Goal: Task Accomplishment & Management: Manage account settings

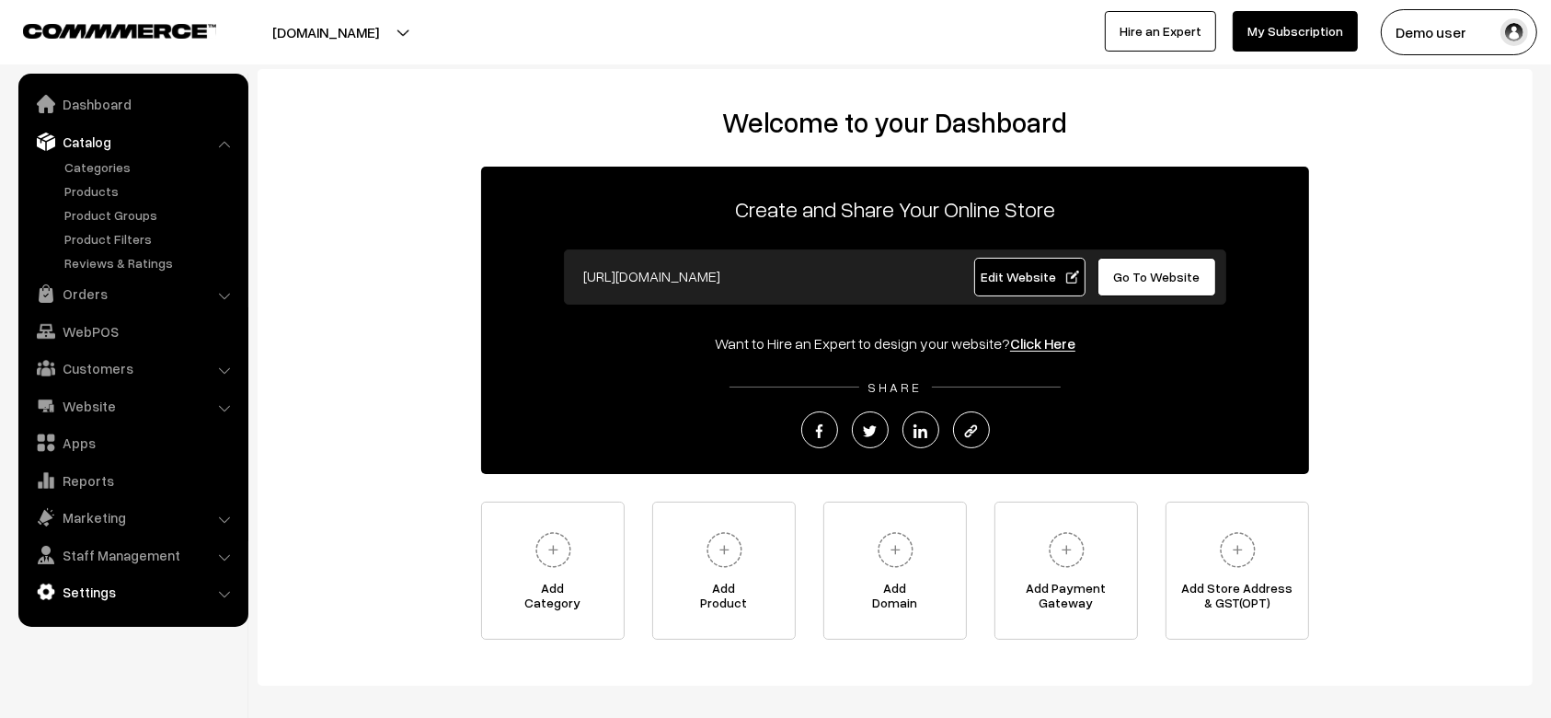
drag, startPoint x: 0, startPoint y: 0, endPoint x: 110, endPoint y: 589, distance: 599.0
click at [110, 589] on link "Settings" at bounding box center [132, 591] width 219 height 33
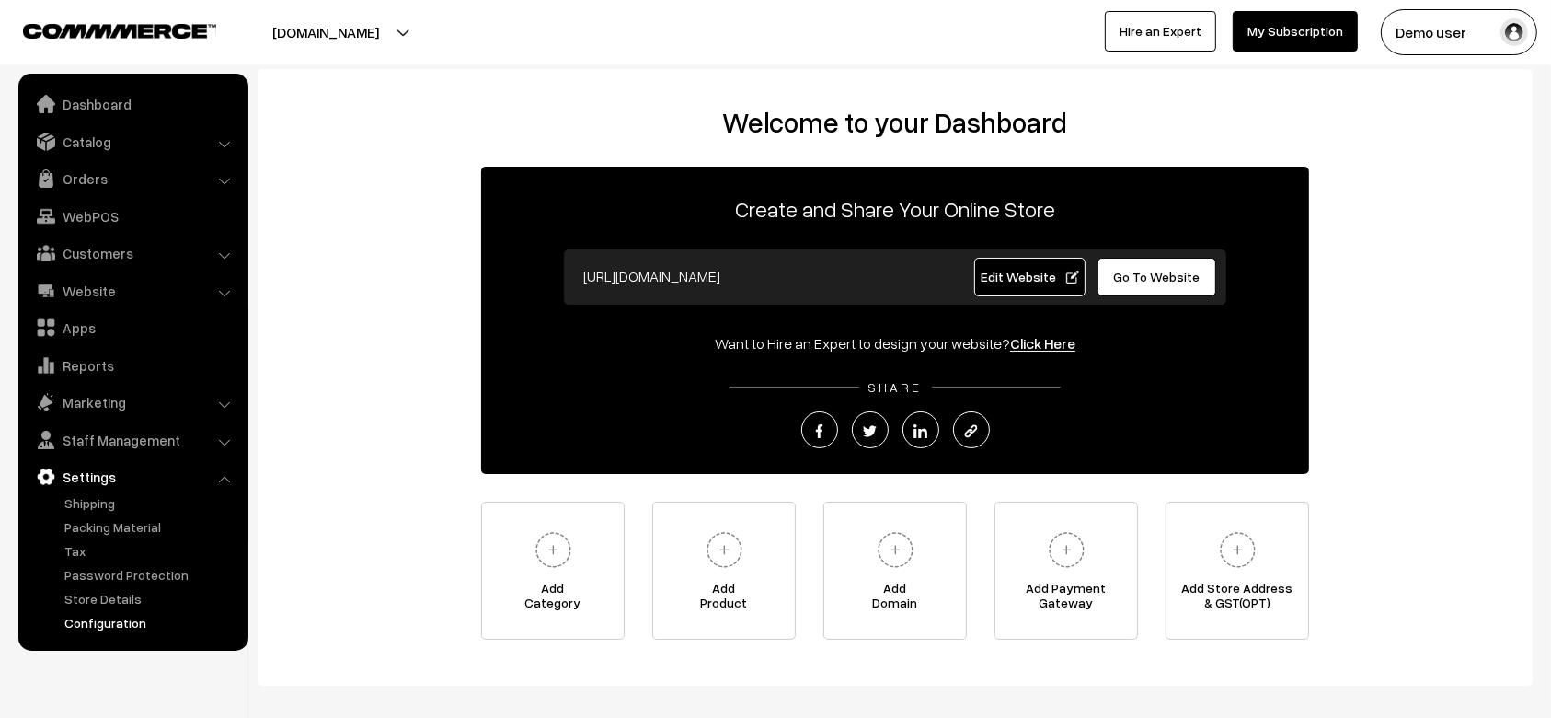
click at [109, 626] on link "Configuration" at bounding box center [151, 622] width 182 height 19
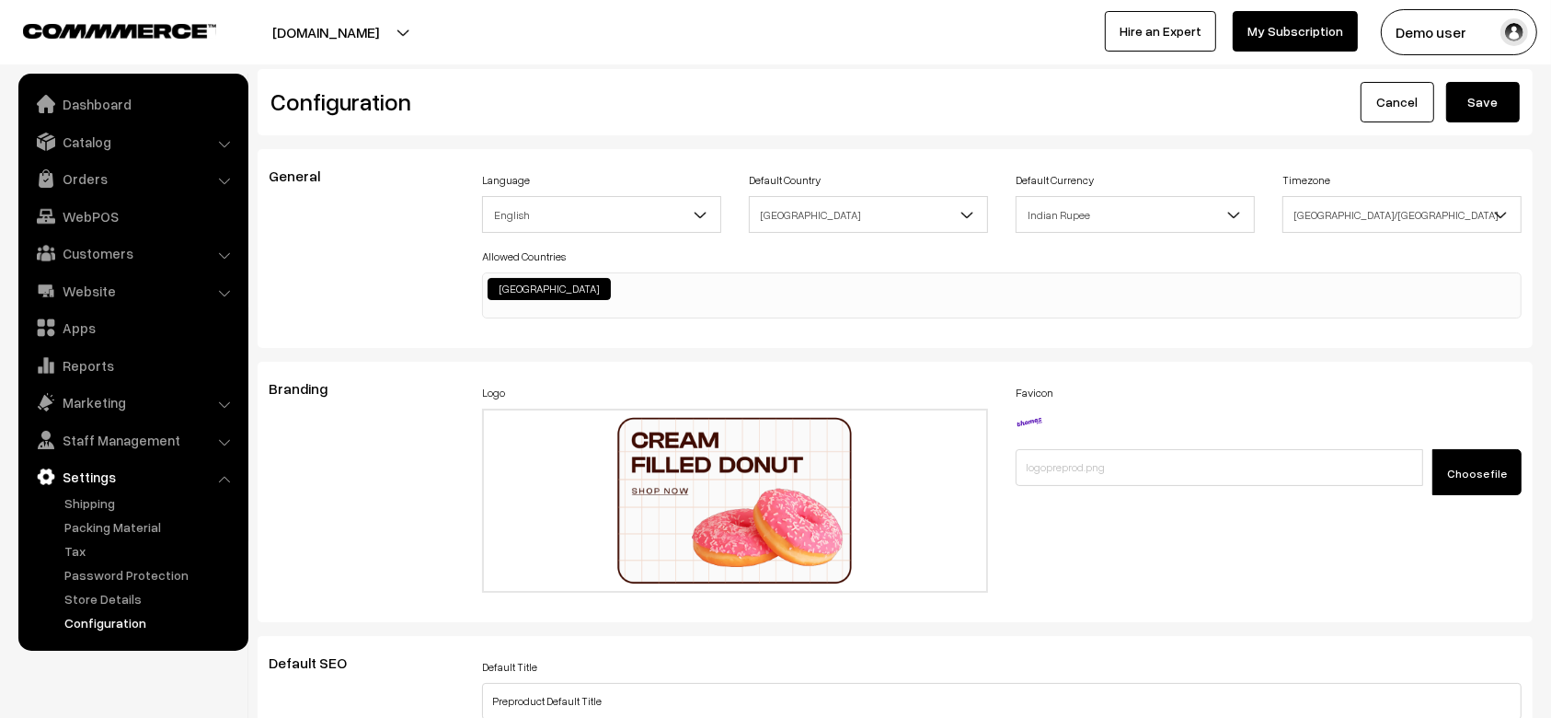
scroll to position [5179, 0]
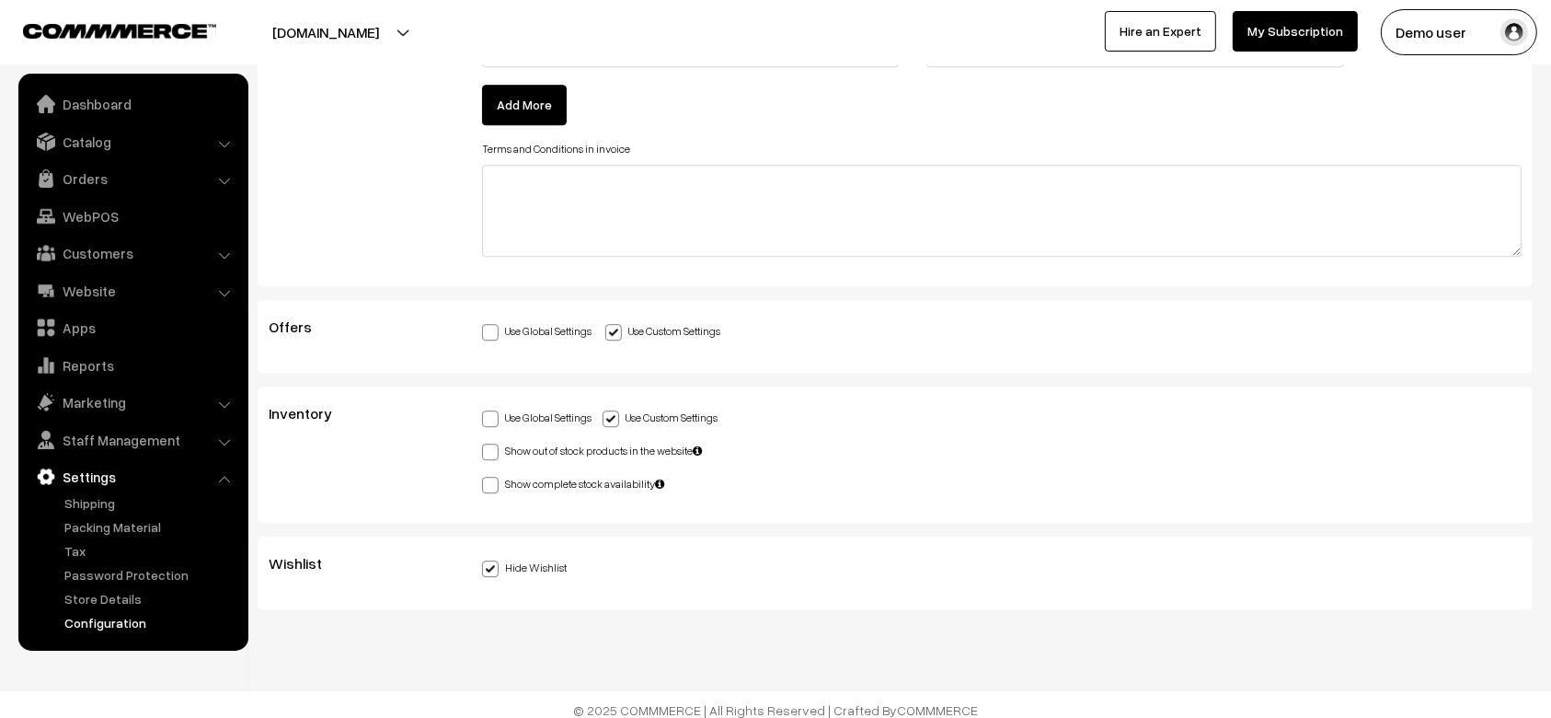
click at [493, 557] on label "Hide Wishlist" at bounding box center [524, 566] width 85 height 19
click at [493, 559] on input "Hide Wishlist" at bounding box center [488, 565] width 12 height 12
checkbox input "false"
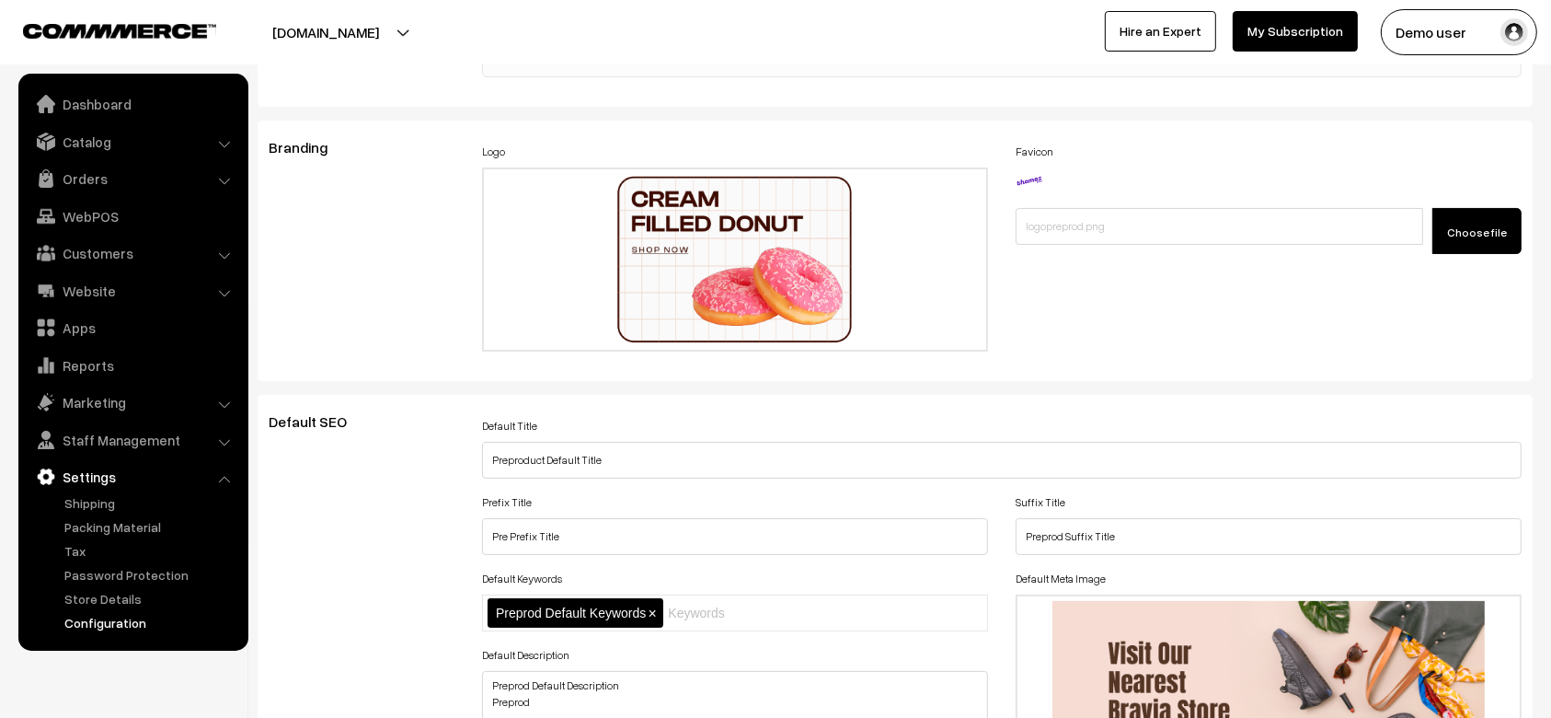
scroll to position [0, 0]
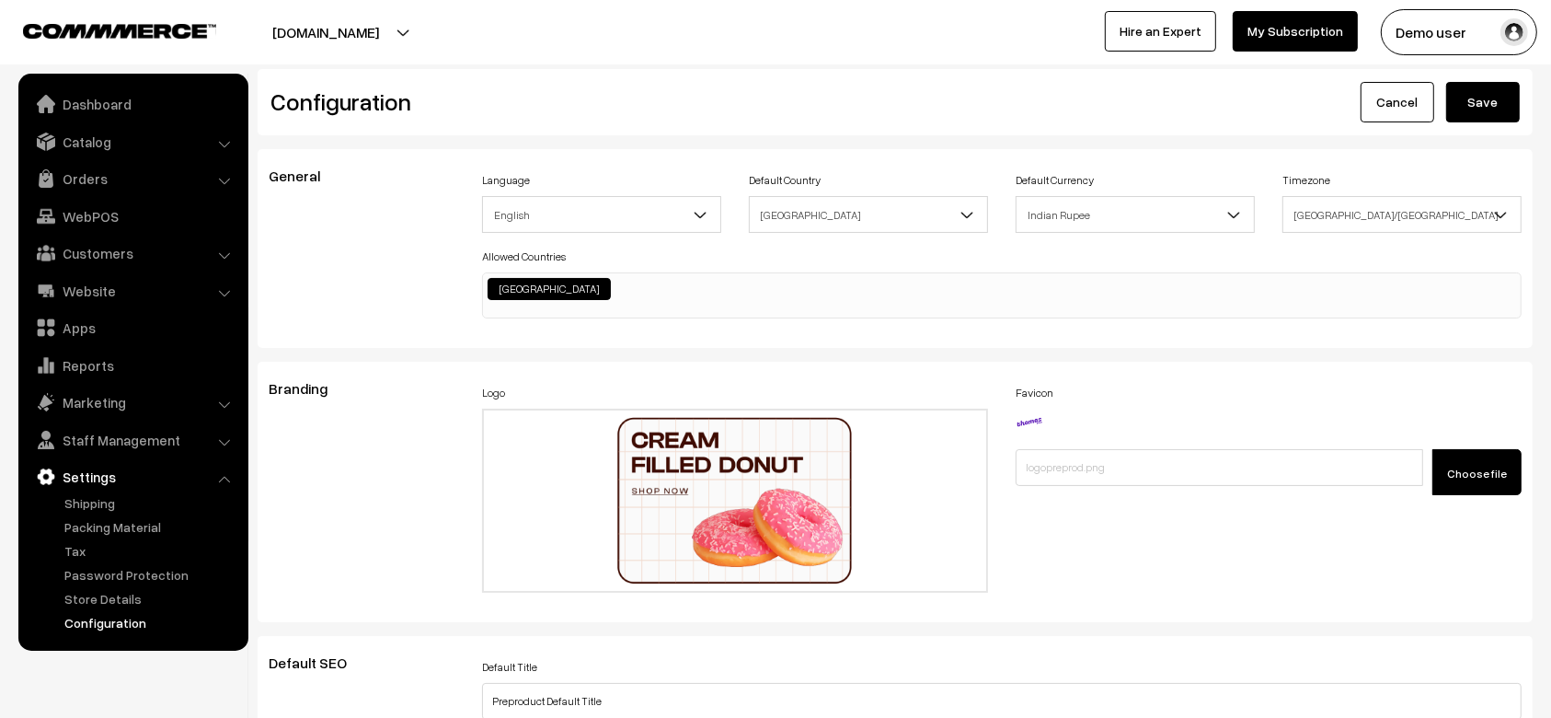
click at [1491, 99] on button "Save" at bounding box center [1484, 102] width 74 height 40
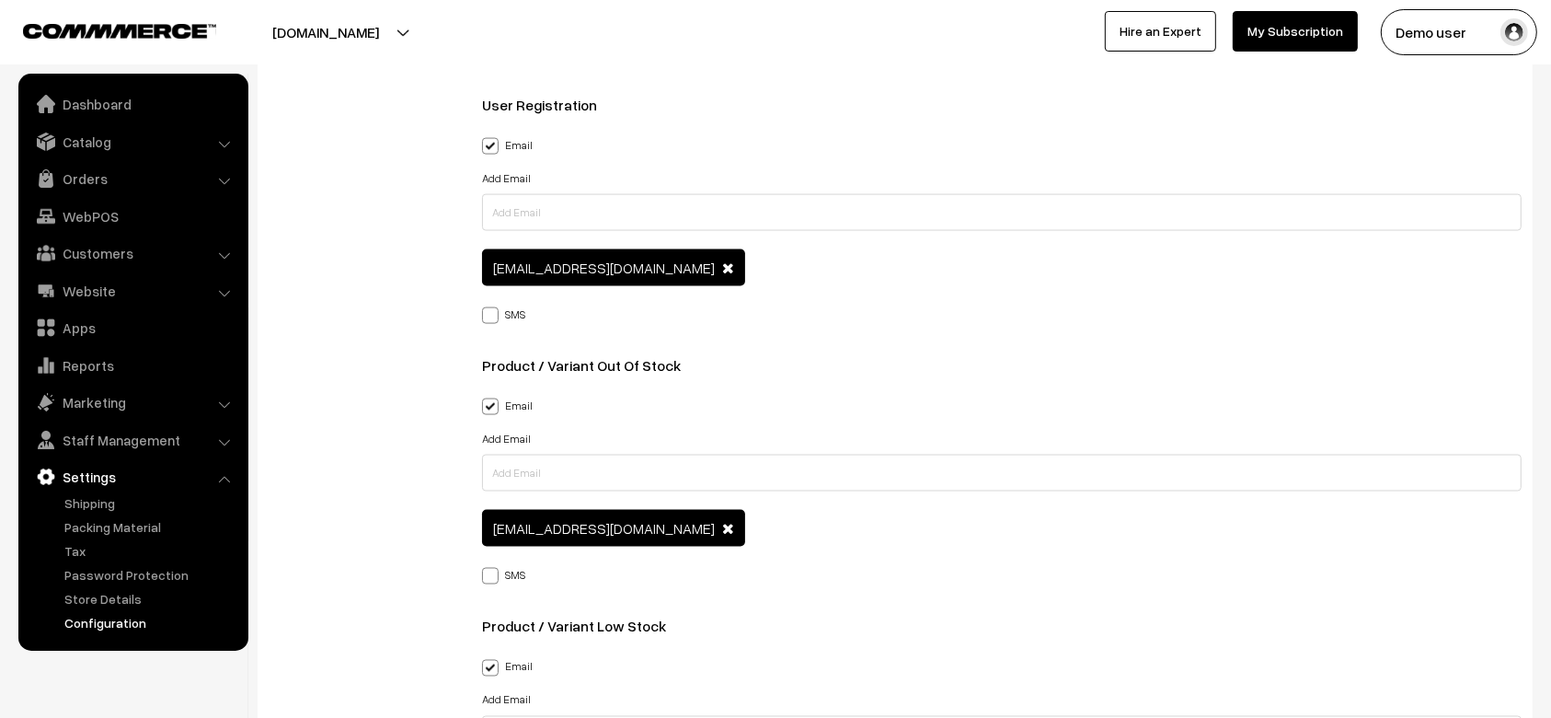
scroll to position [5179, 0]
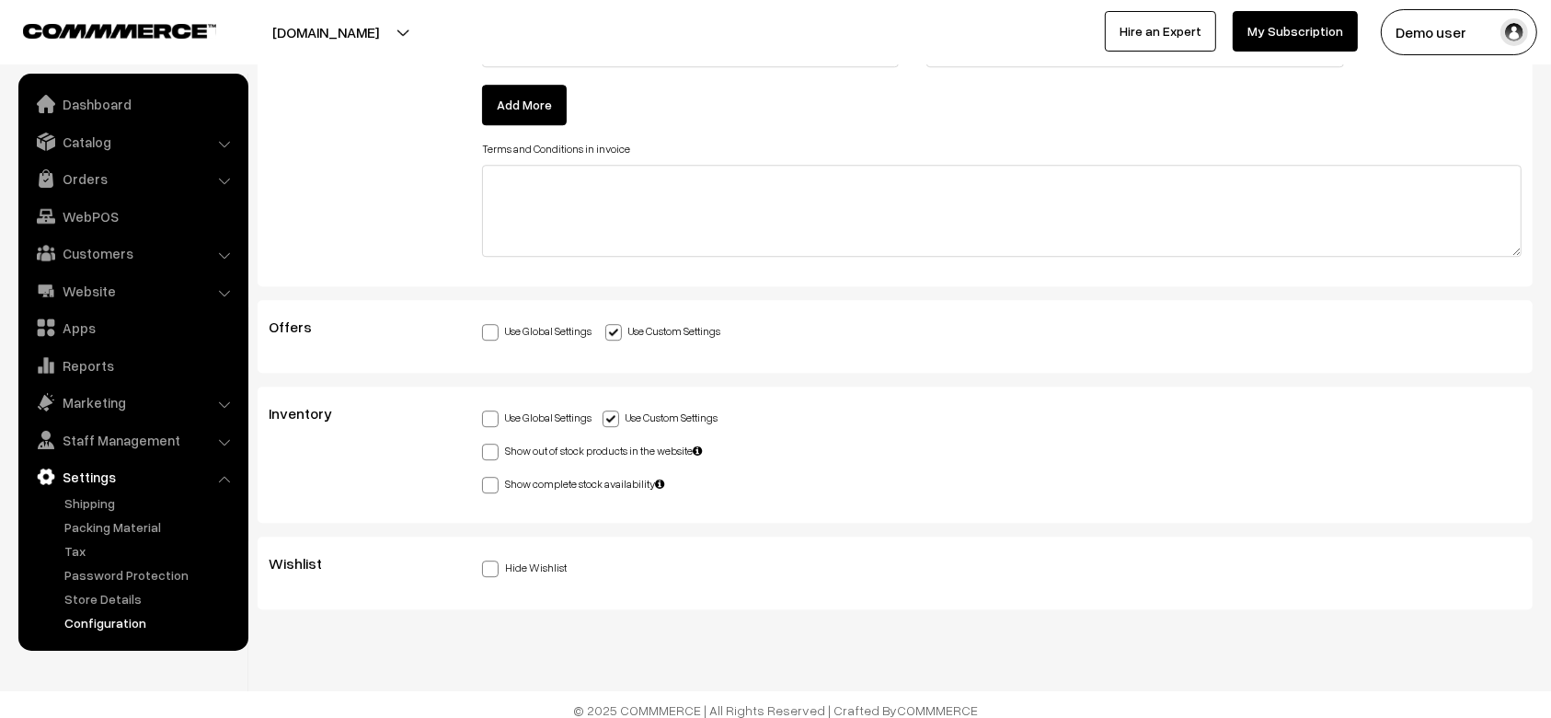
click at [562, 444] on label "Show out of stock products in the website" at bounding box center [592, 449] width 220 height 19
click at [494, 444] on input "Show out of stock products in the website" at bounding box center [488, 449] width 12 height 12
checkbox input "true"
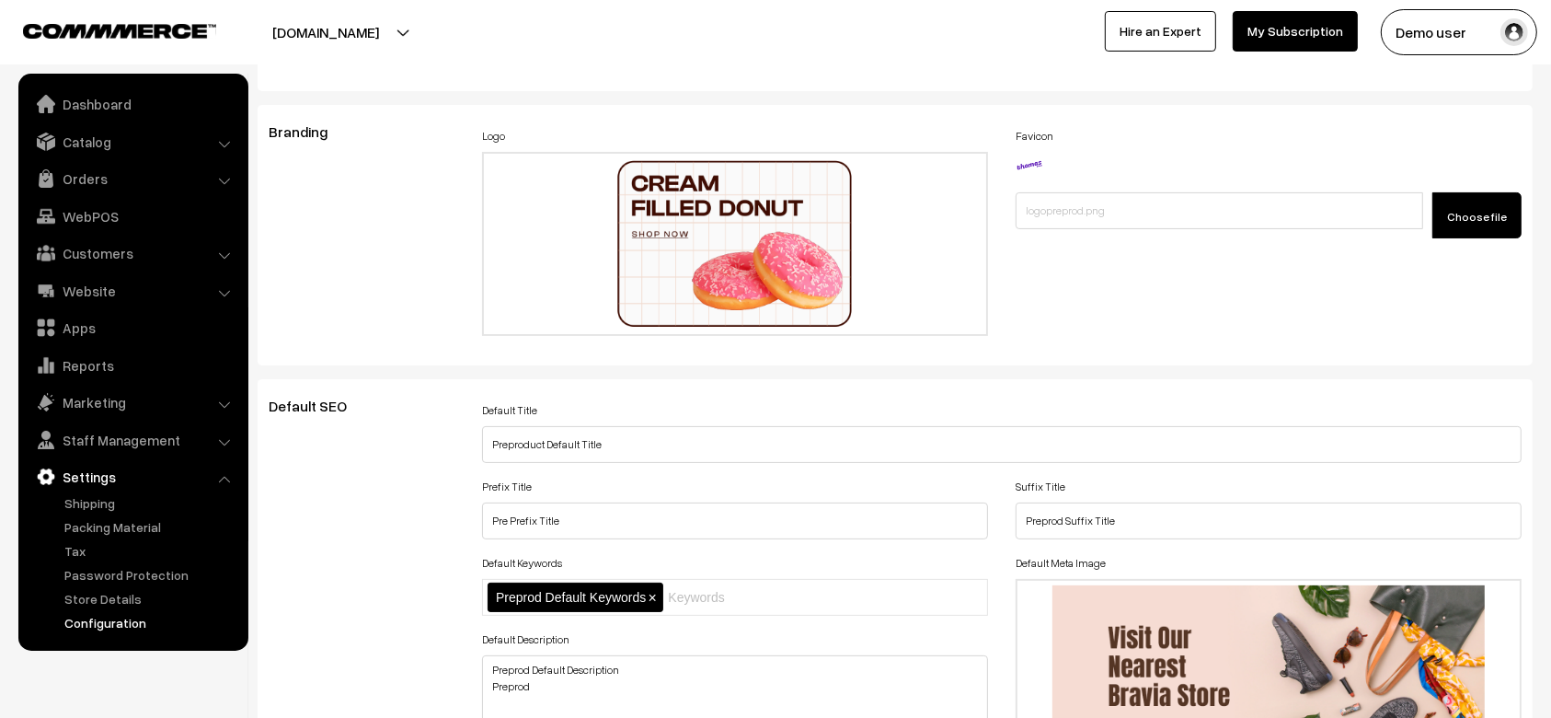
scroll to position [0, 0]
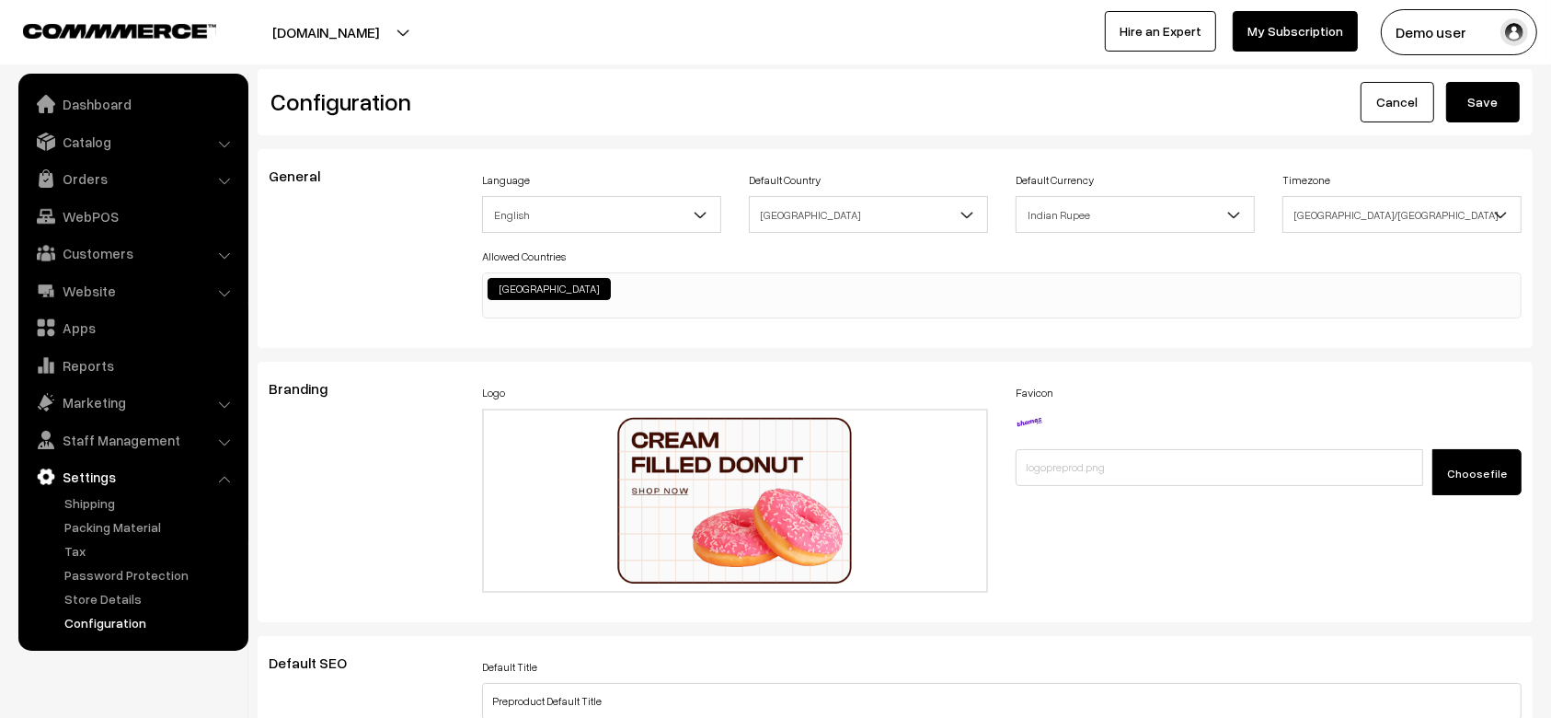
click at [1484, 123] on div "Configuration Cancel Save" at bounding box center [895, 102] width 1275 height 66
click at [1484, 121] on button "Save" at bounding box center [1484, 102] width 74 height 40
click at [1504, 36] on img "button" at bounding box center [1515, 32] width 28 height 28
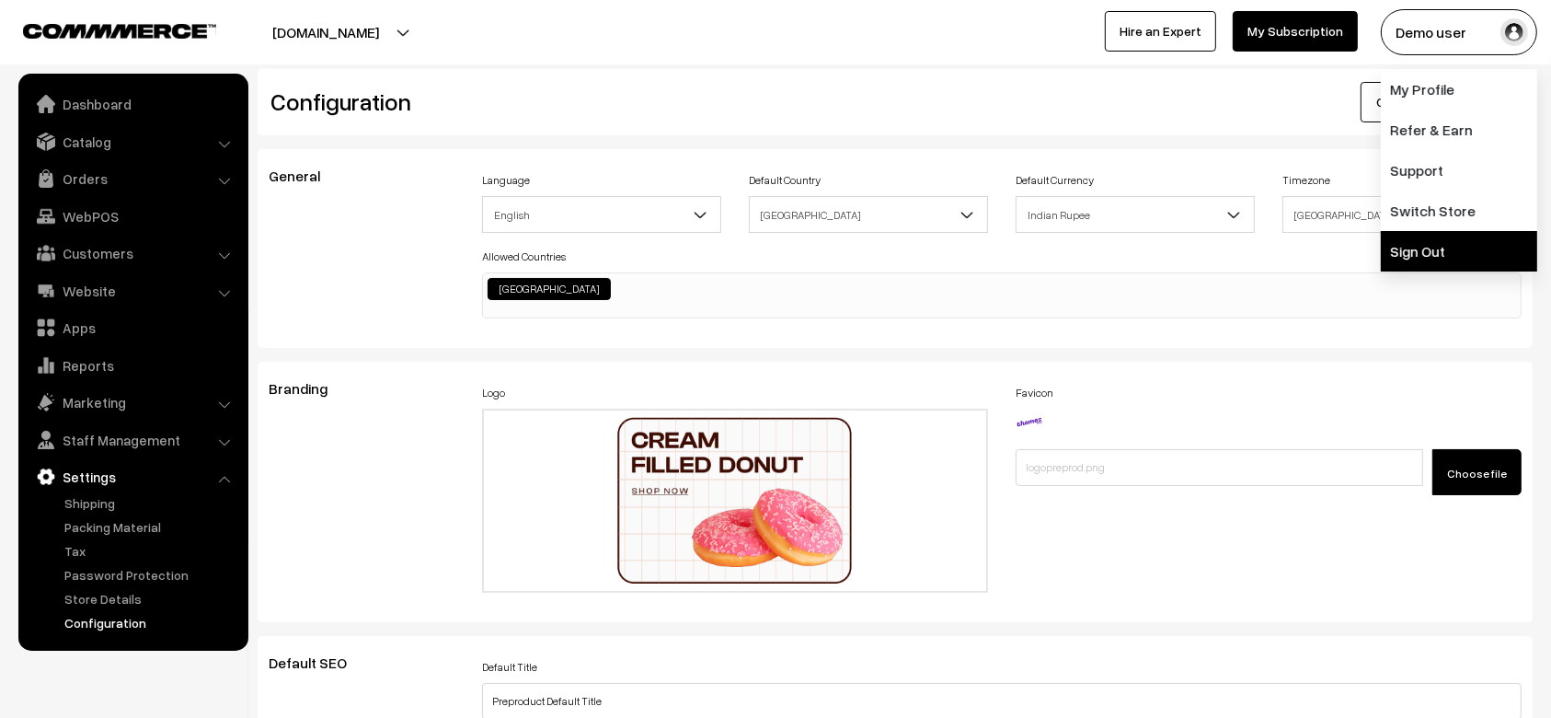
click at [1417, 259] on link "Sign Out" at bounding box center [1459, 251] width 156 height 40
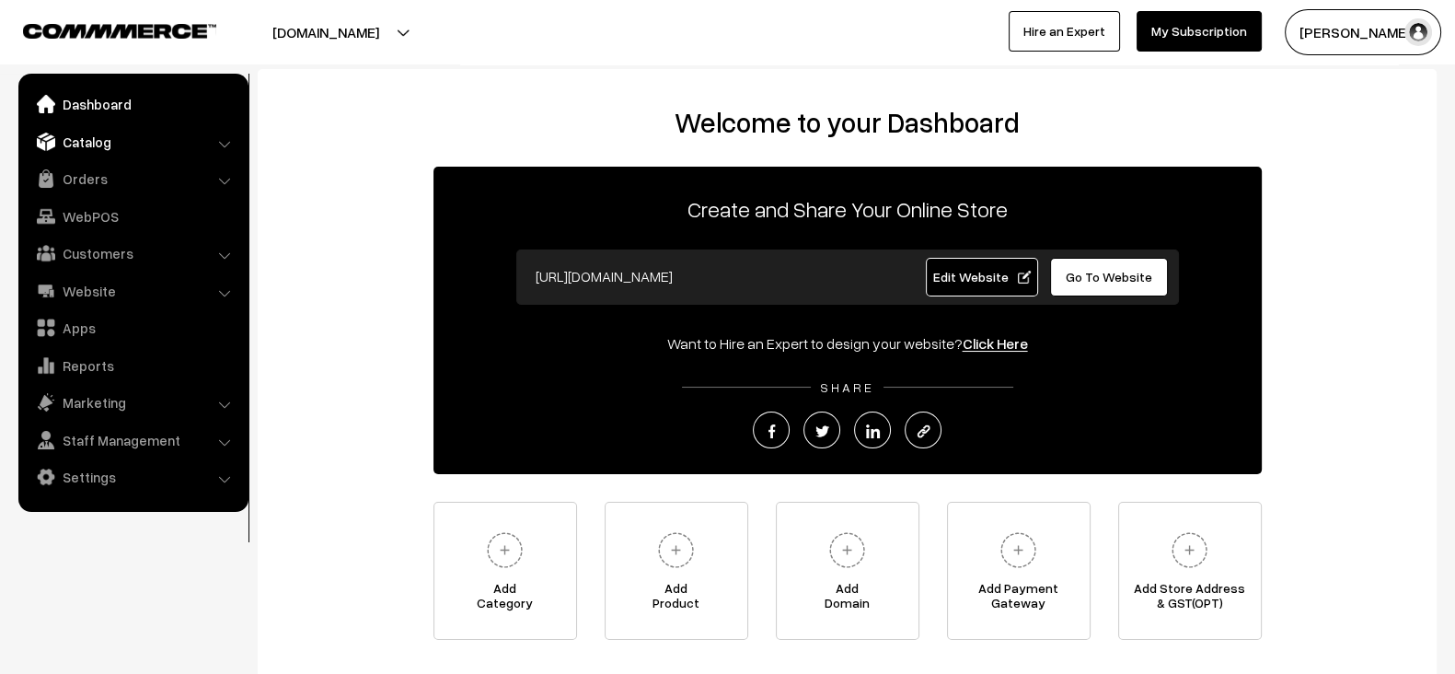
click at [120, 142] on link "Catalog" at bounding box center [132, 141] width 219 height 33
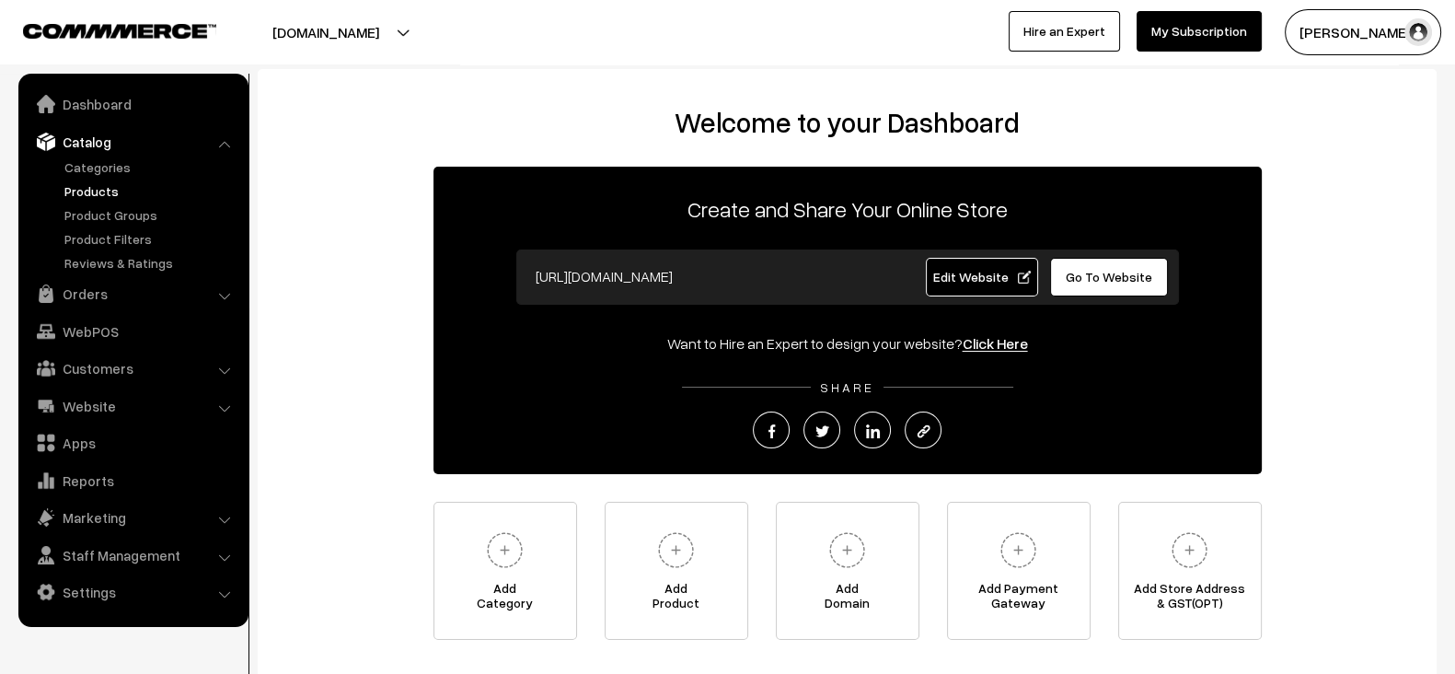
click at [93, 196] on link "Products" at bounding box center [151, 190] width 182 height 19
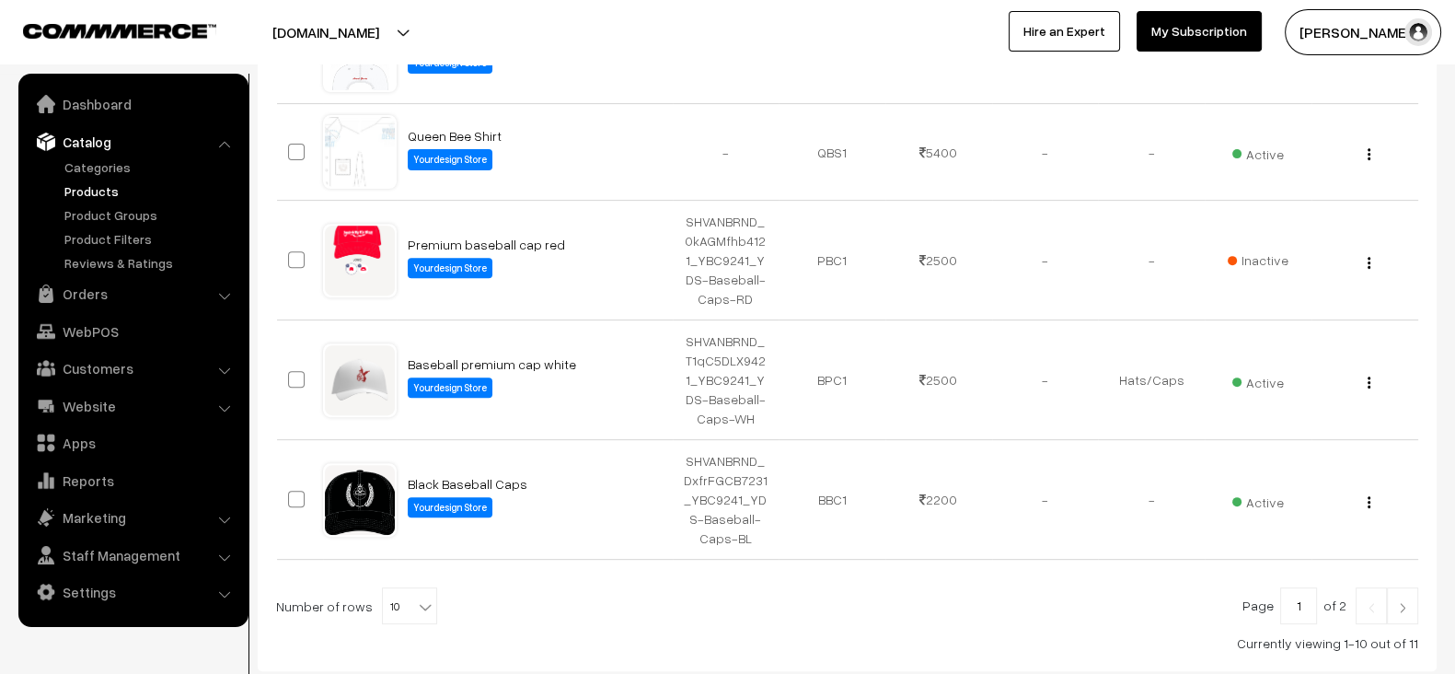
scroll to position [892, 0]
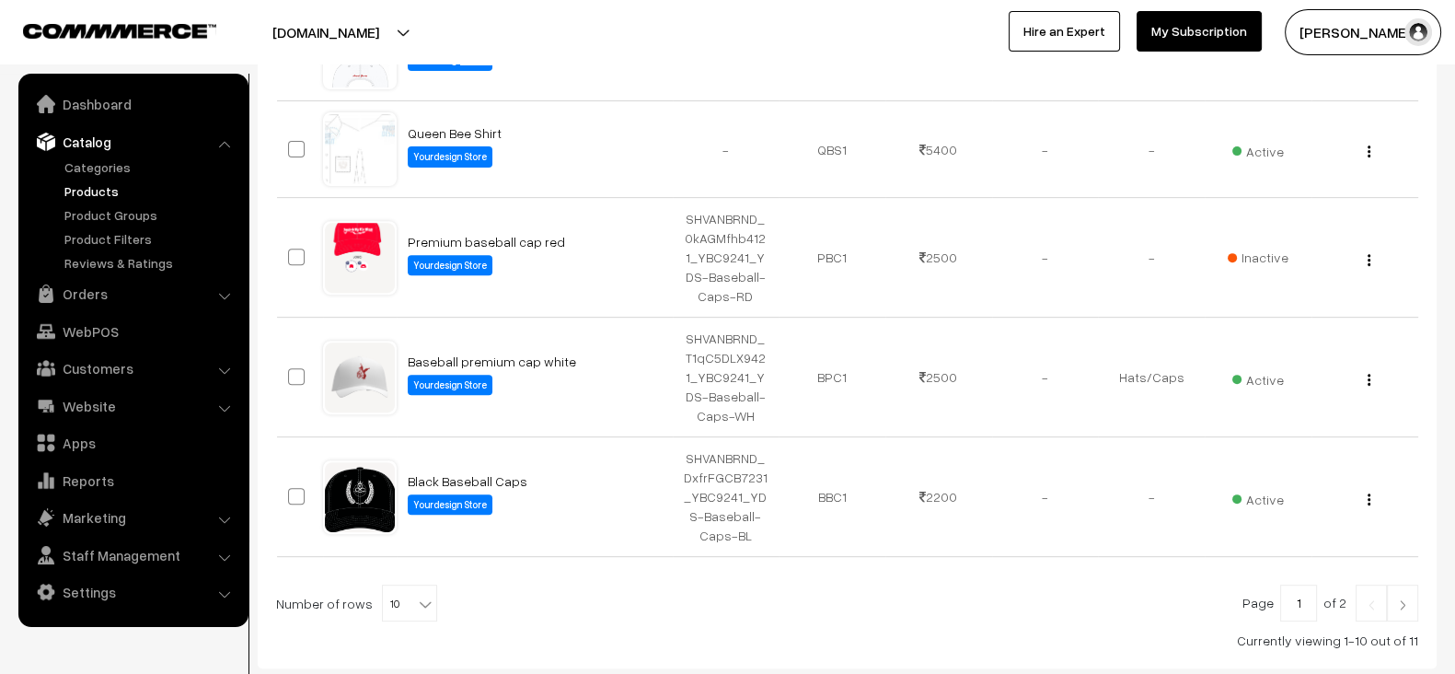
click at [1398, 601] on img at bounding box center [1402, 604] width 17 height 11
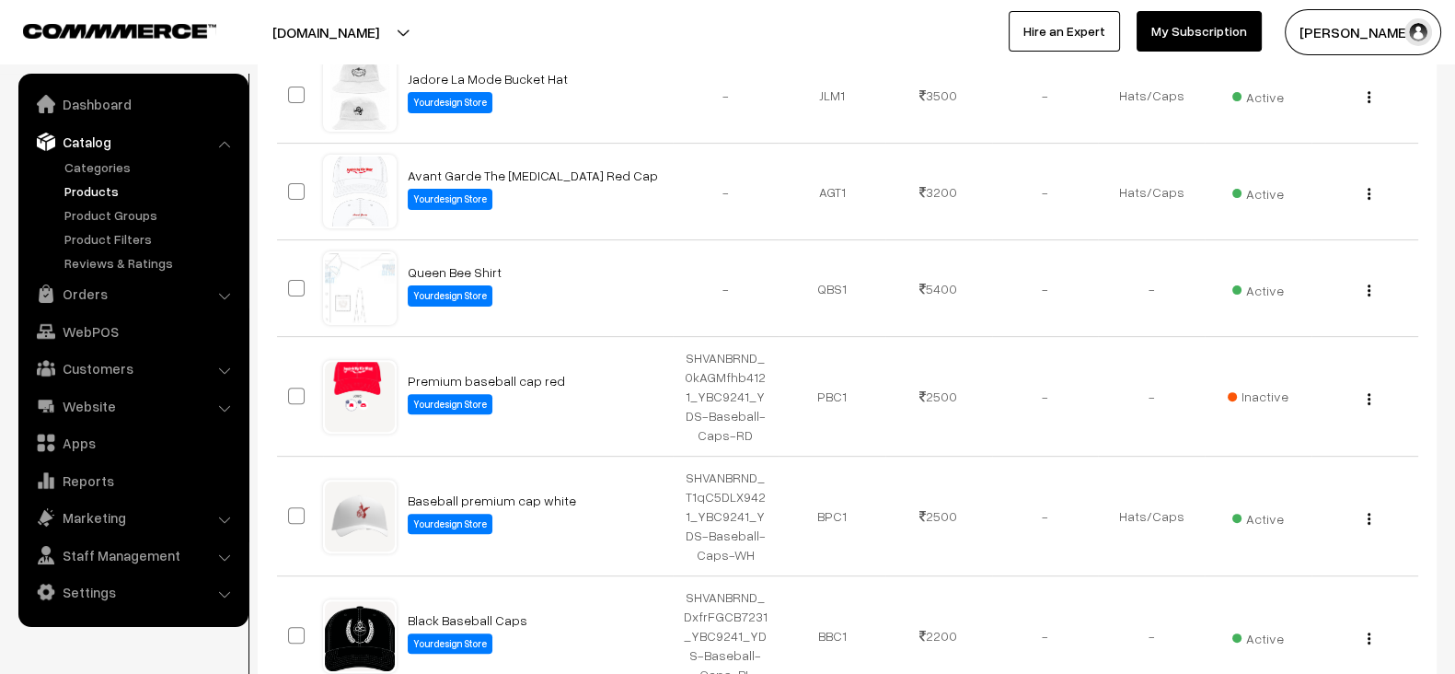
scroll to position [750, 0]
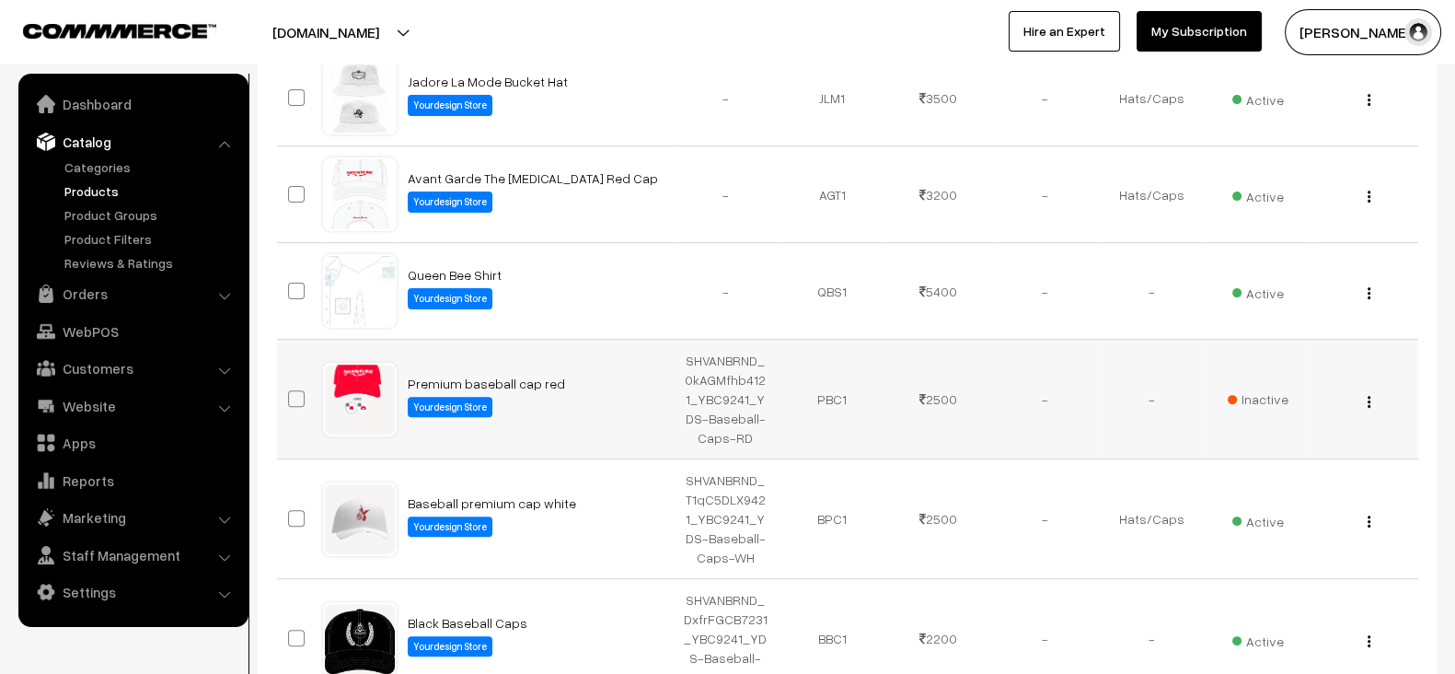
click at [619, 384] on td "Premium baseball cap red Yourdesign Store" at bounding box center [535, 400] width 276 height 120
copy td "Premium baseball cap red"
click at [750, 448] on td "SHVANBRND_0kAGMfhb4121_YBC9241_YDS-Baseball-Caps-RD" at bounding box center [726, 400] width 107 height 120
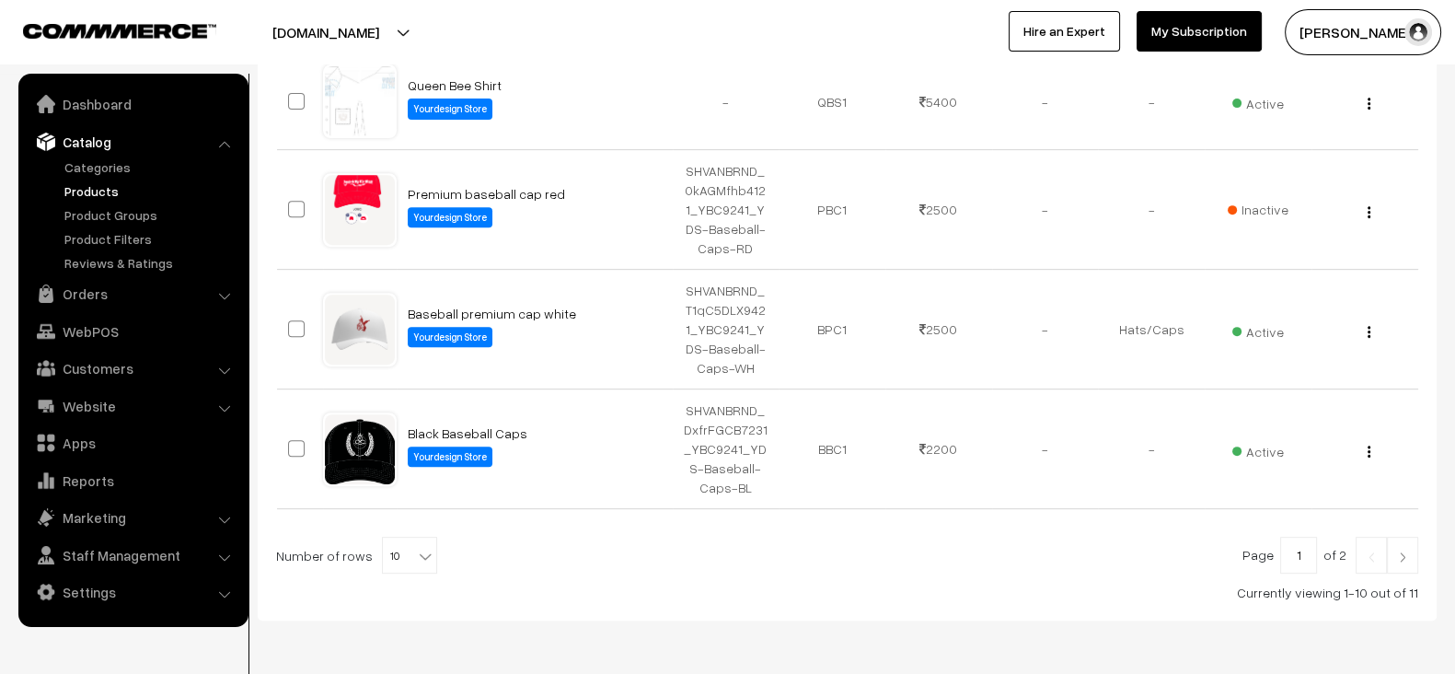
scroll to position [942, 0]
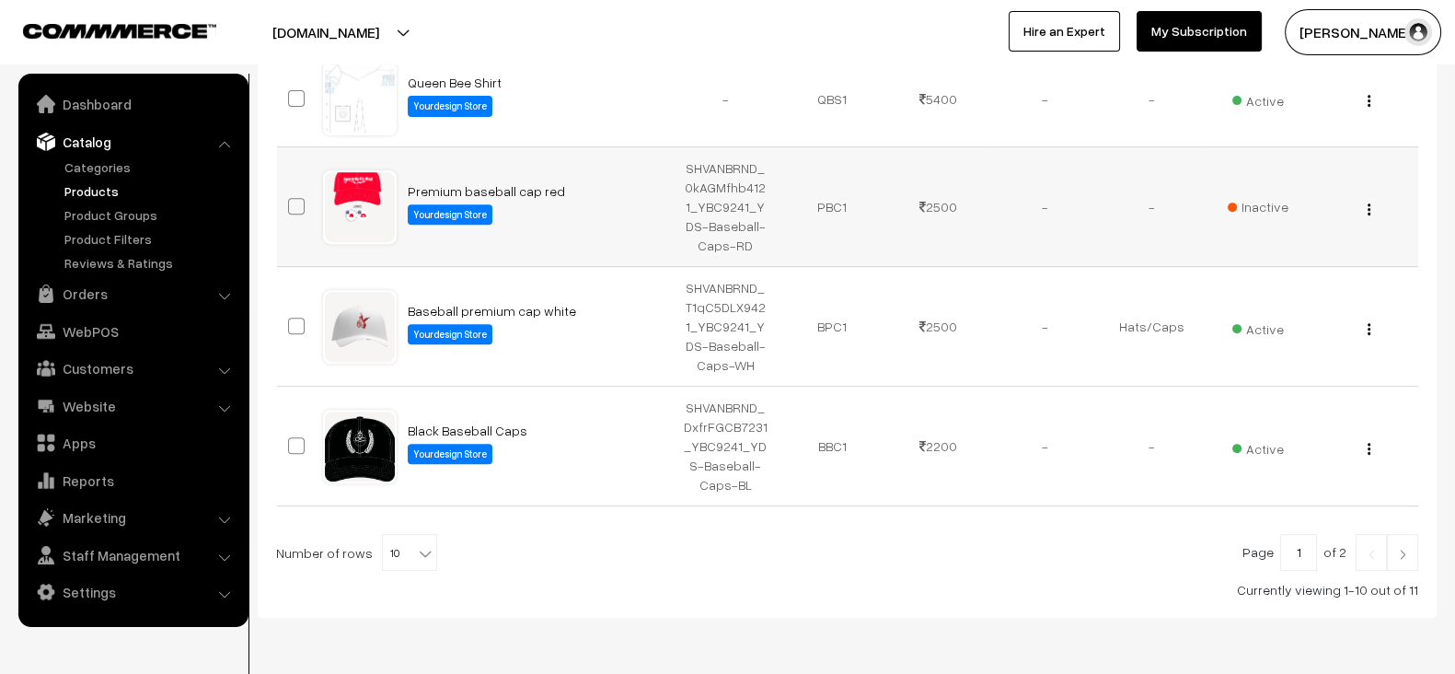
drag, startPoint x: 566, startPoint y: 189, endPoint x: 401, endPoint y: 189, distance: 164.7
click at [401, 189] on td "Premium baseball cap red Yourdesign Store" at bounding box center [535, 207] width 276 height 120
copy link "Premium baseball cap red"
click at [829, 480] on td "BBC1" at bounding box center [831, 446] width 107 height 120
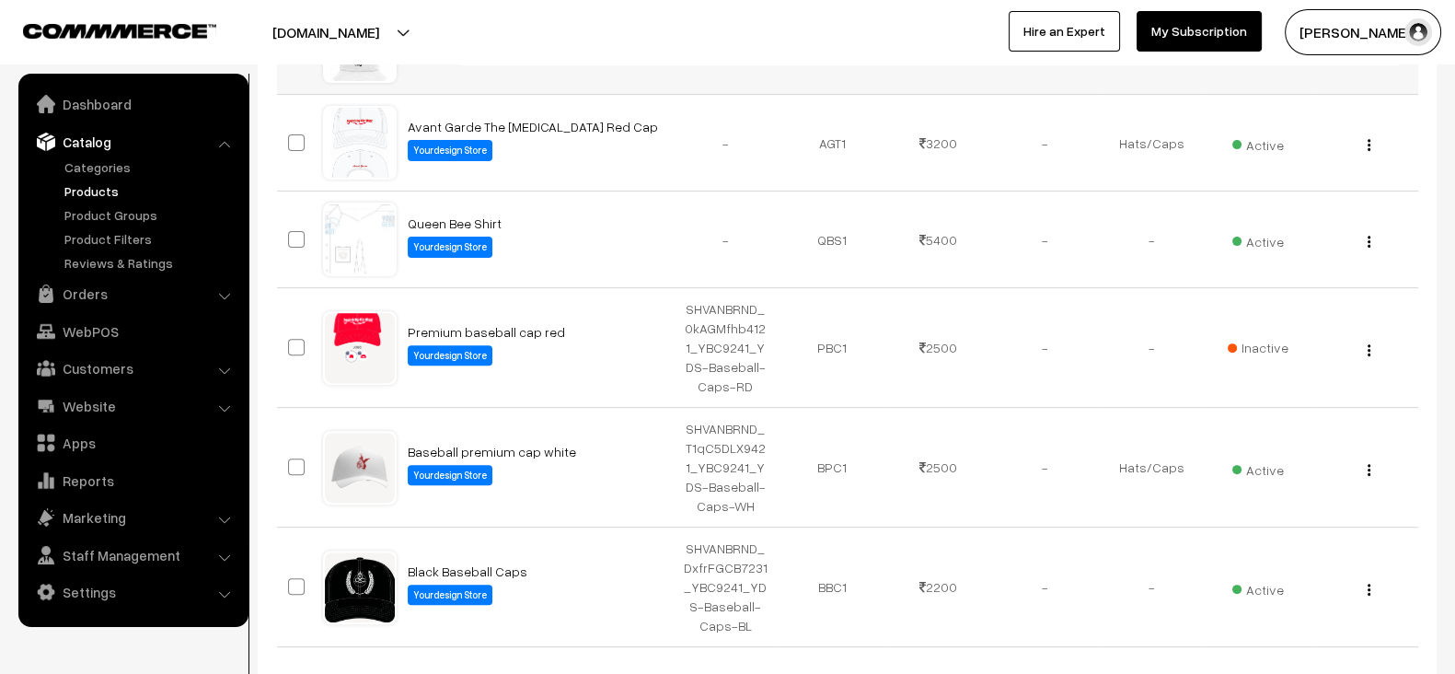
scroll to position [800, 0]
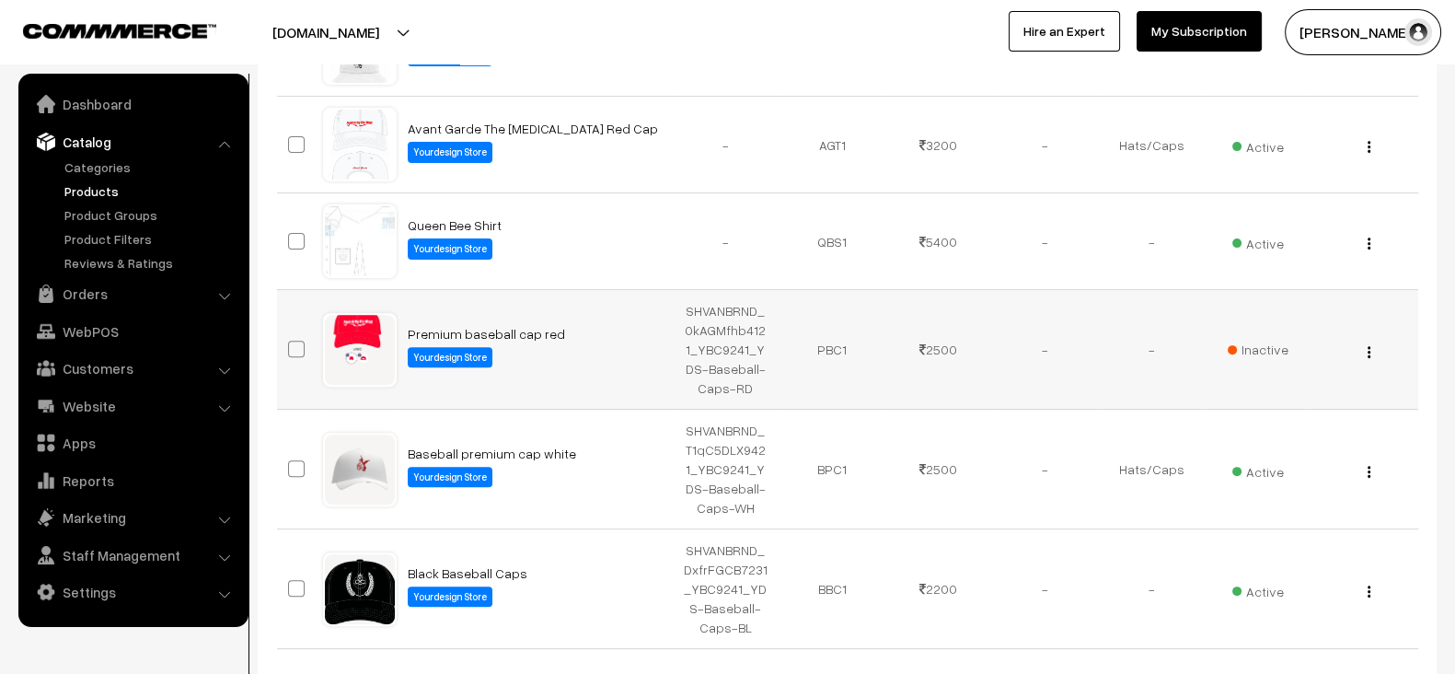
drag, startPoint x: 587, startPoint y: 329, endPoint x: 405, endPoint y: 329, distance: 182.2
click at [405, 329] on td "Premium baseball cap red Yourdesign Store" at bounding box center [535, 350] width 276 height 120
copy link "Premium baseball cap red"
click at [397, 28] on button "[DOMAIN_NAME]" at bounding box center [326, 32] width 236 height 46
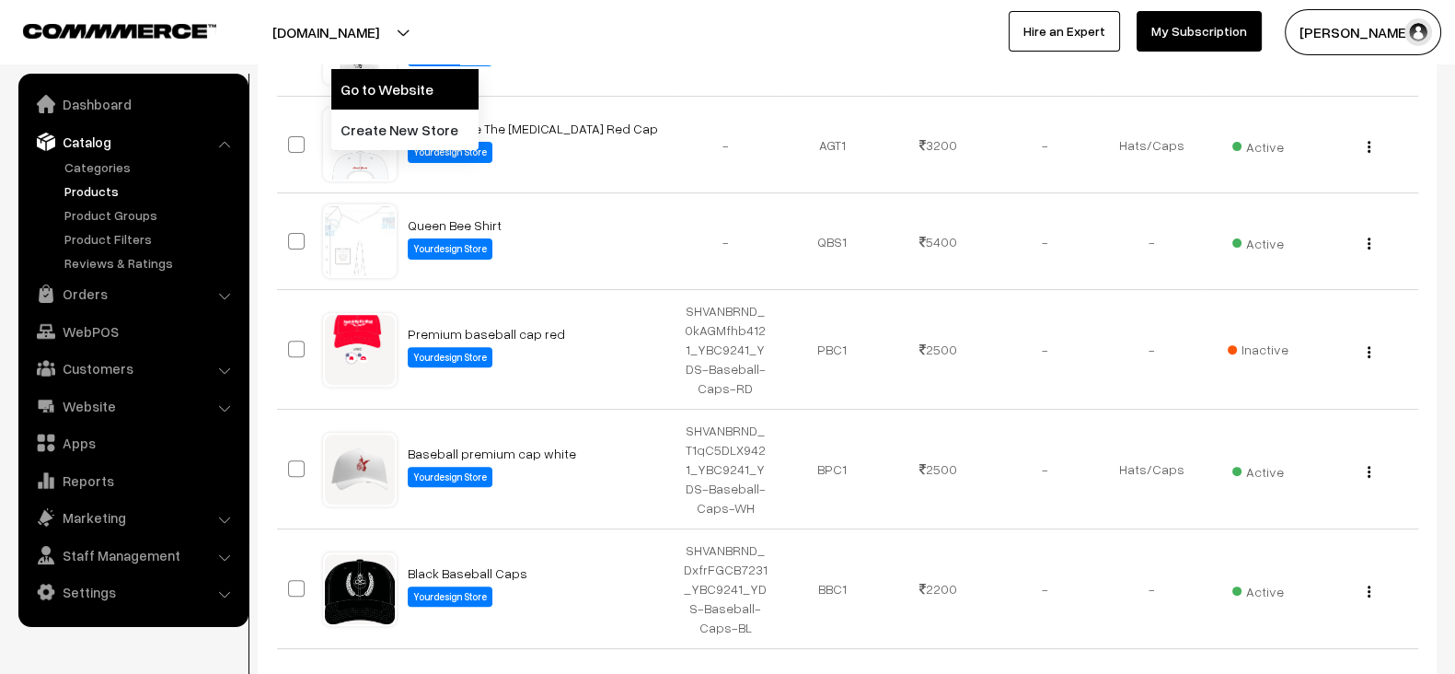
click at [336, 85] on link "Go to Website" at bounding box center [404, 89] width 147 height 40
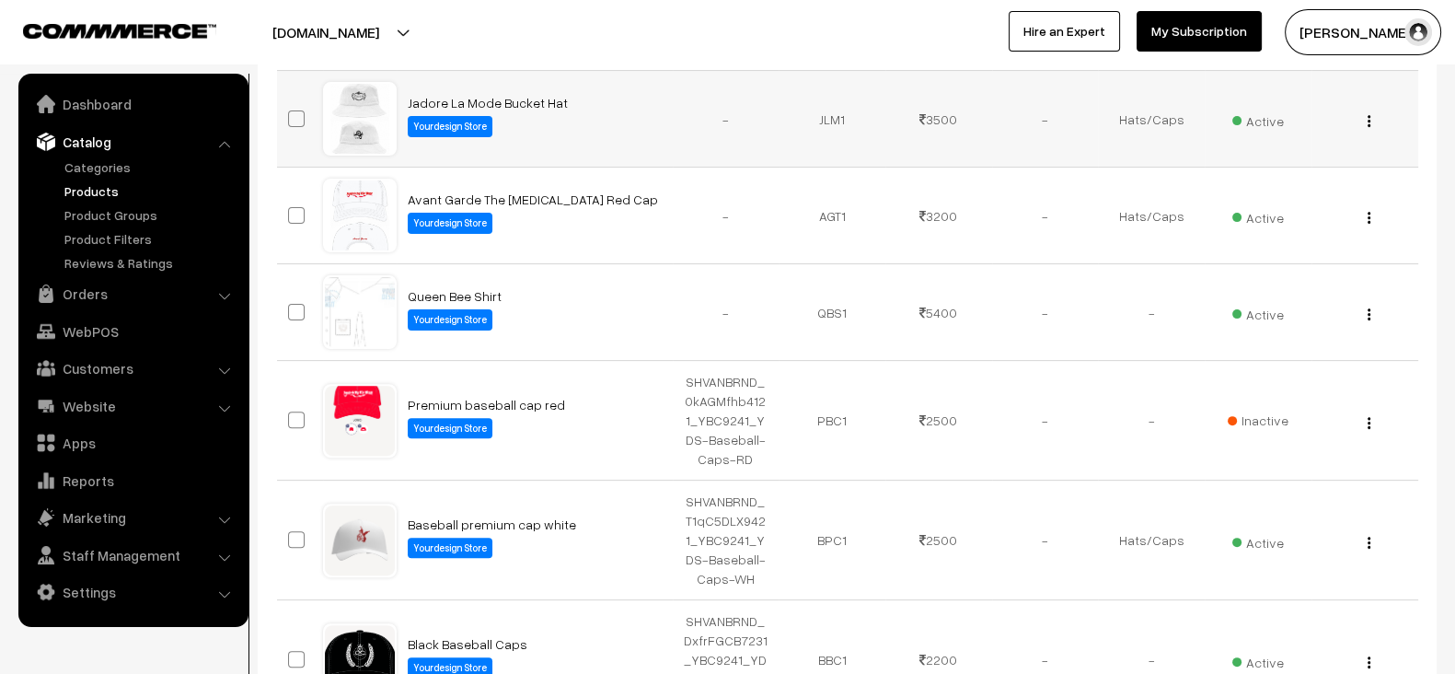
scroll to position [720, 0]
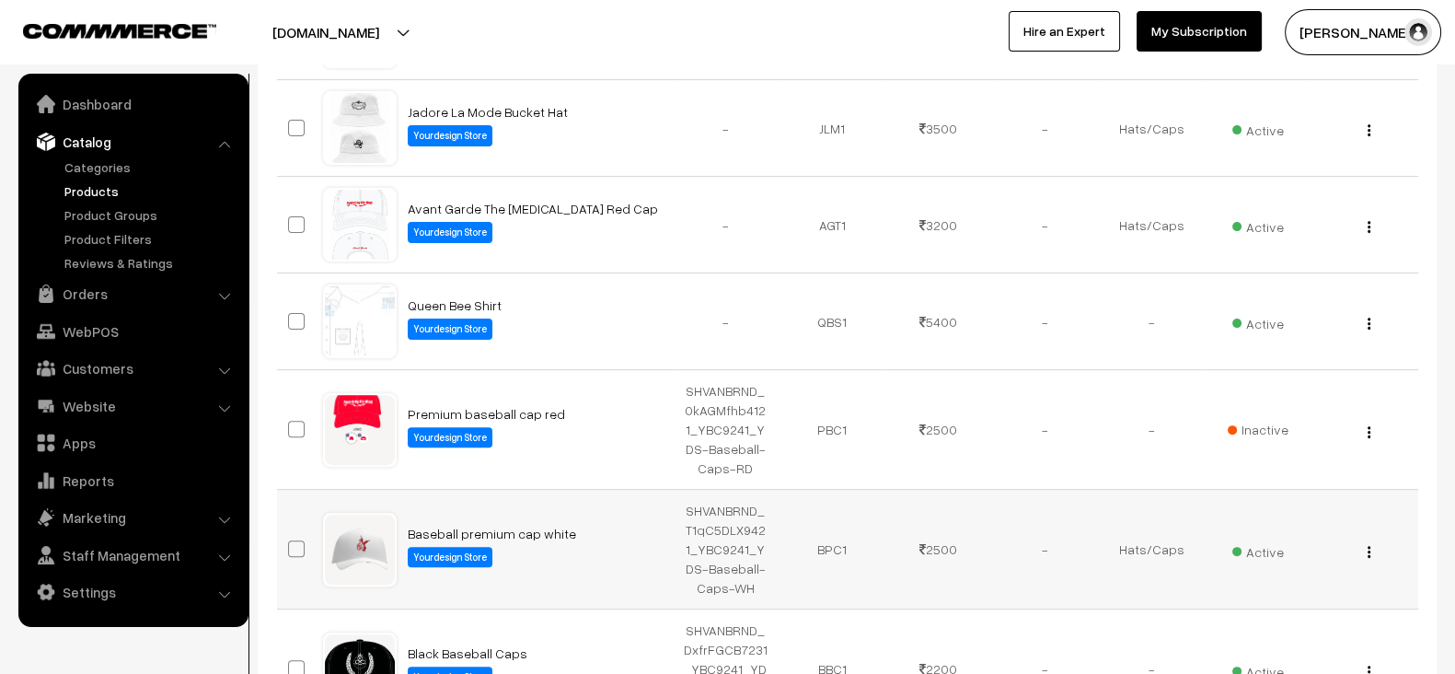
copy link "Premium baseball cap red"
